Goal: Task Accomplishment & Management: Manage account settings

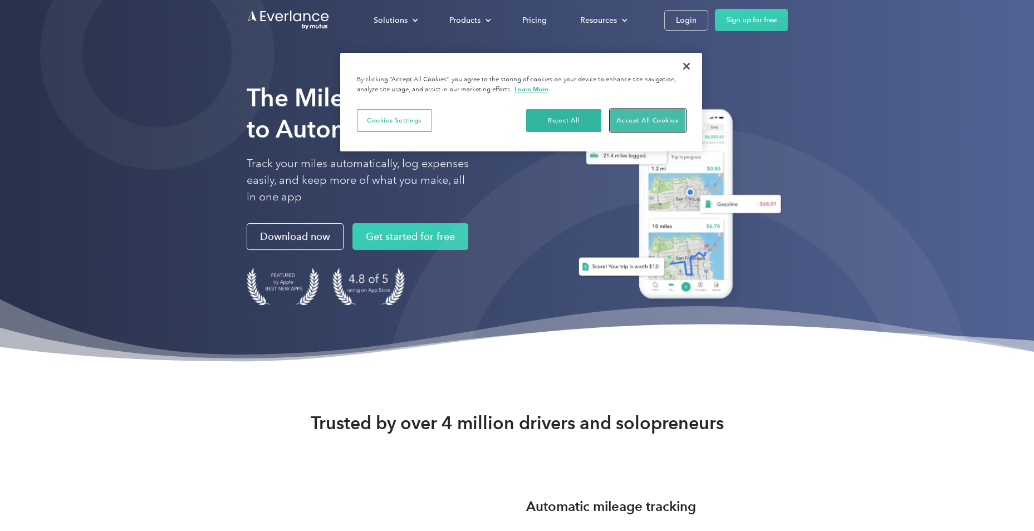
click at [620, 118] on button "Accept All Cookies" at bounding box center [647, 120] width 75 height 23
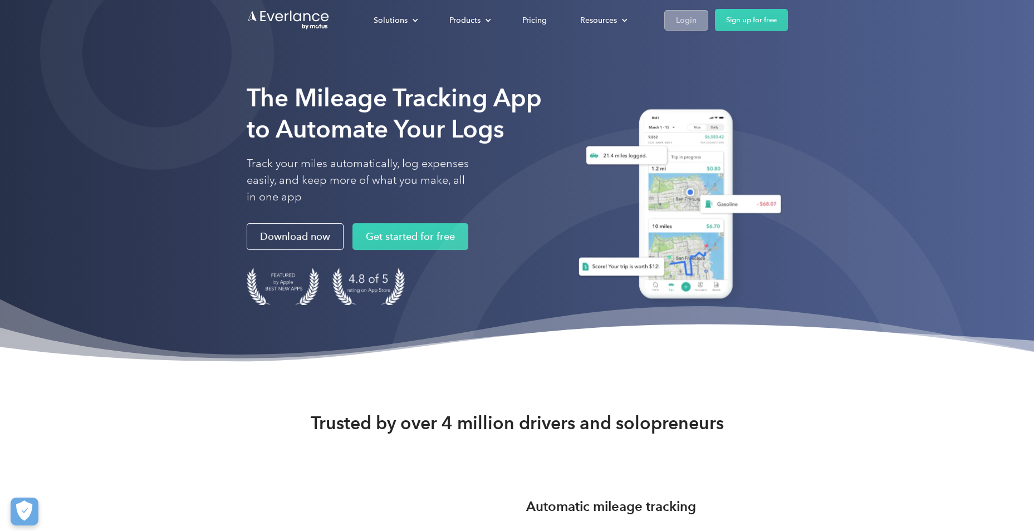
click at [685, 29] on link "Login" at bounding box center [686, 20] width 44 height 21
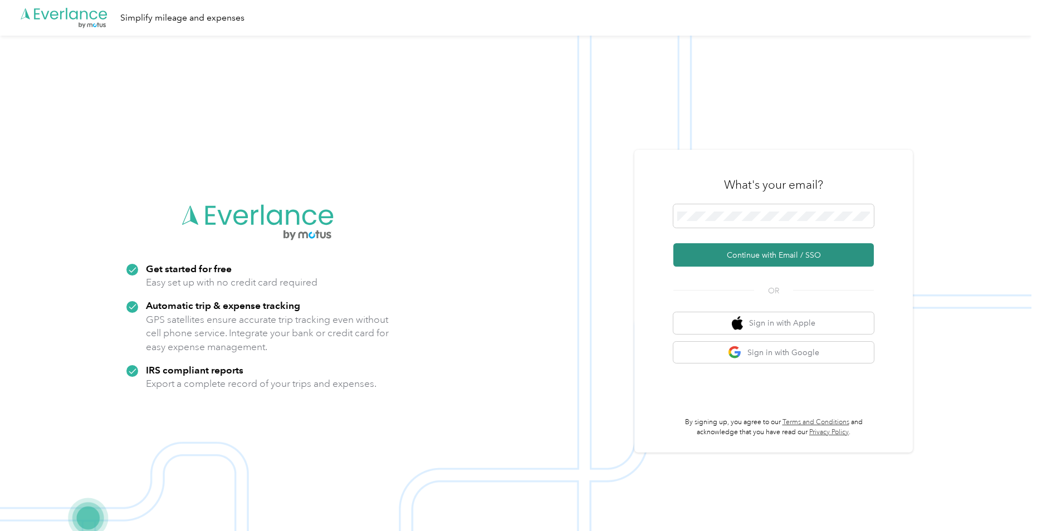
click at [733, 251] on button "Continue with Email / SSO" at bounding box center [773, 254] width 200 height 23
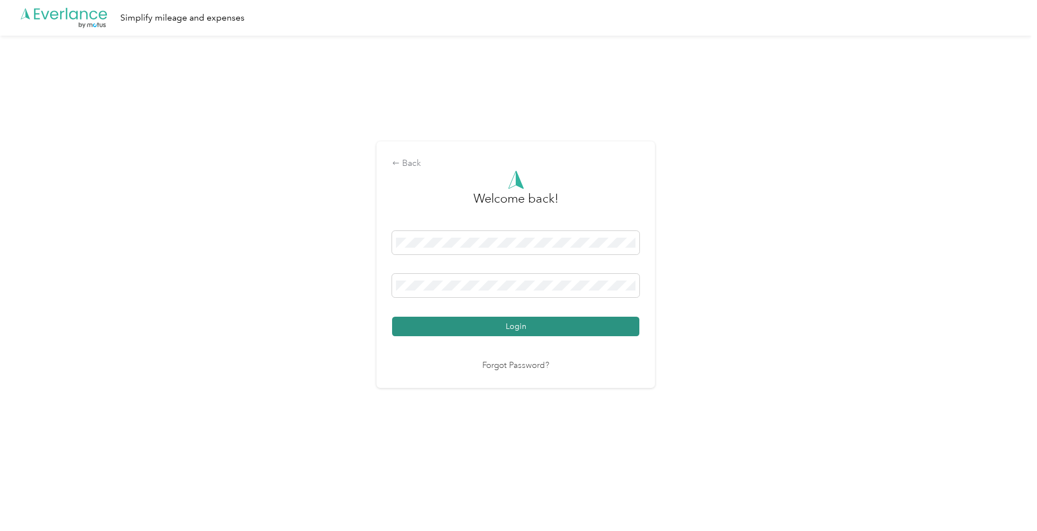
click at [590, 324] on button "Login" at bounding box center [515, 326] width 247 height 19
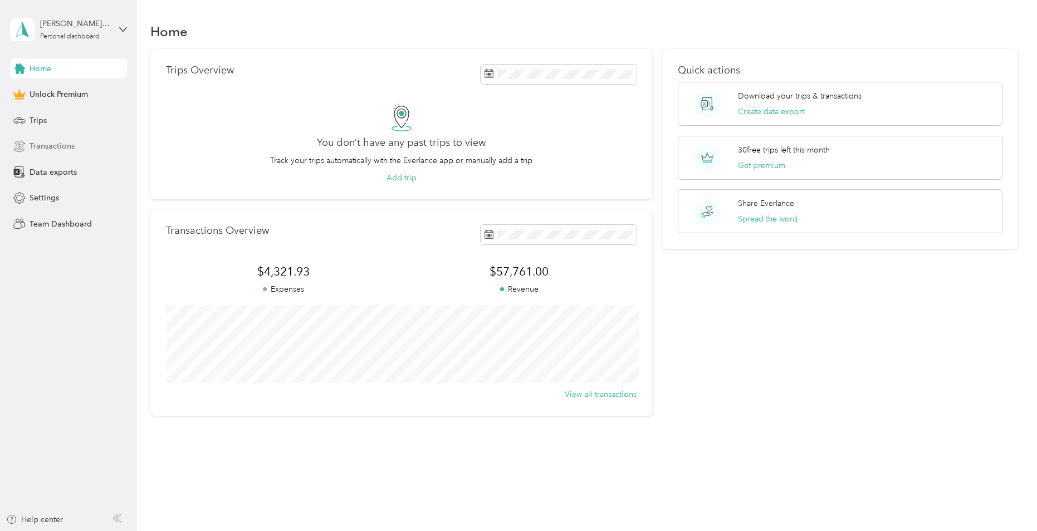
click at [82, 144] on div "Transactions" at bounding box center [68, 146] width 117 height 20
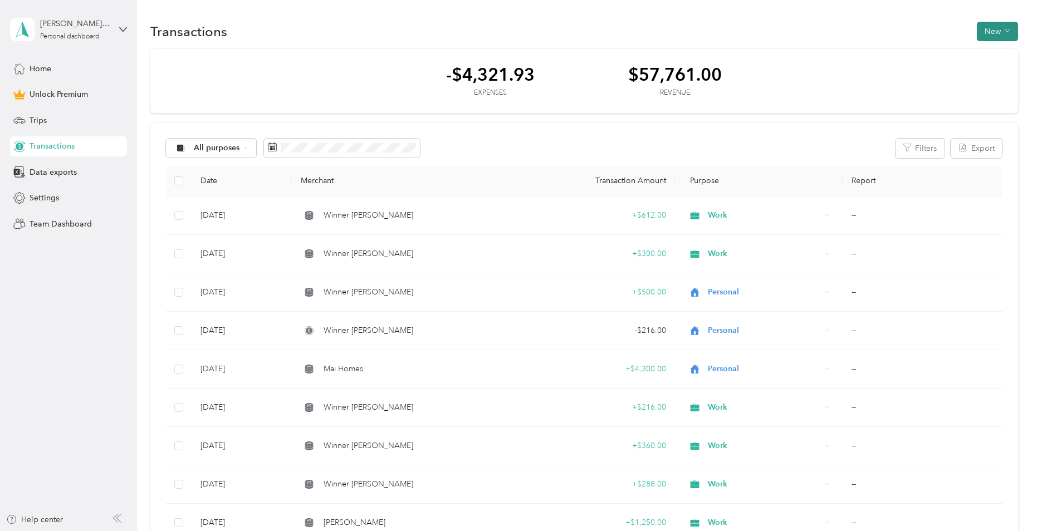
click at [984, 38] on button "New" at bounding box center [997, 31] width 41 height 19
click at [982, 72] on span "Revenue" at bounding box center [992, 72] width 31 height 12
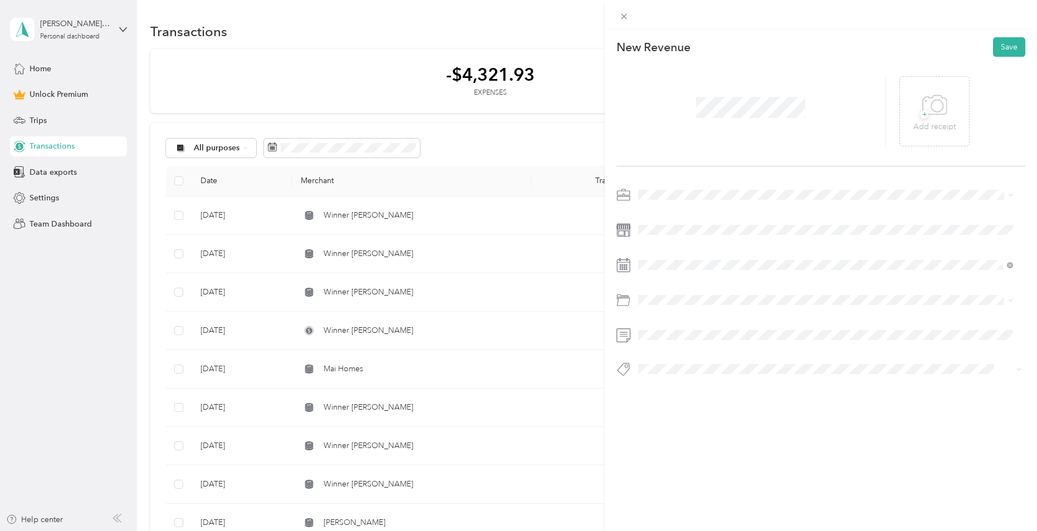
click at [649, 208] on div "Work" at bounding box center [825, 209] width 367 height 12
click at [999, 48] on button "Save" at bounding box center [1009, 46] width 32 height 19
